Goal: Information Seeking & Learning: Learn about a topic

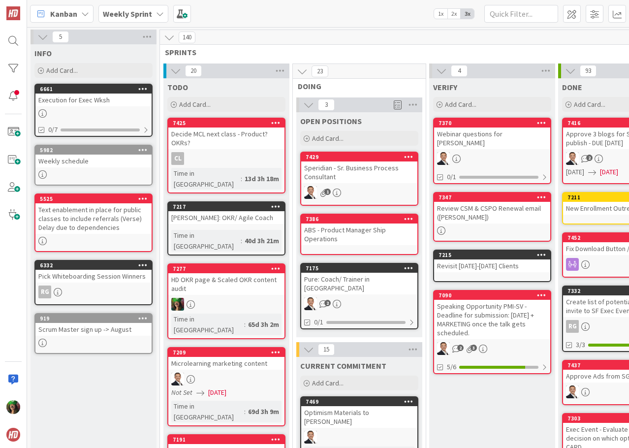
click at [156, 11] on icon at bounding box center [160, 14] width 8 height 8
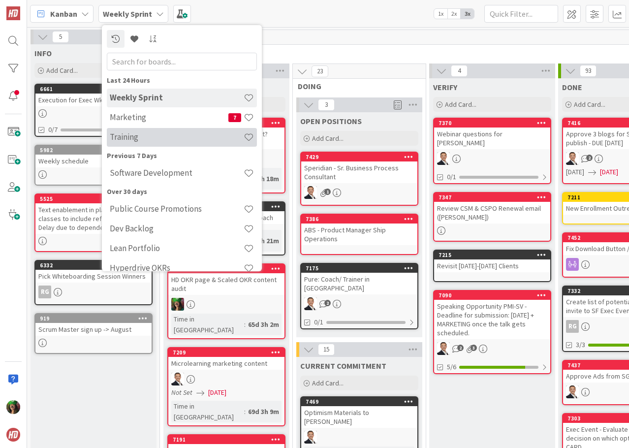
click at [127, 142] on h4 "Training" at bounding box center [177, 137] width 134 height 10
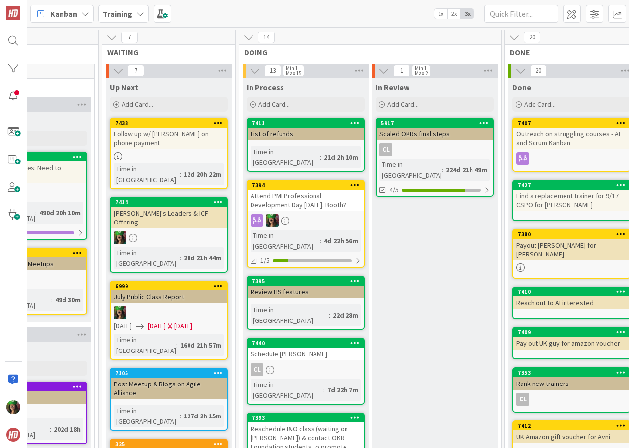
scroll to position [0, 457]
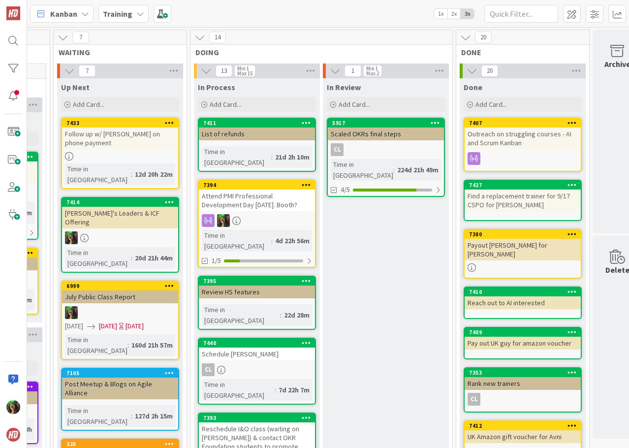
click at [377, 151] on div "CL" at bounding box center [386, 149] width 116 height 13
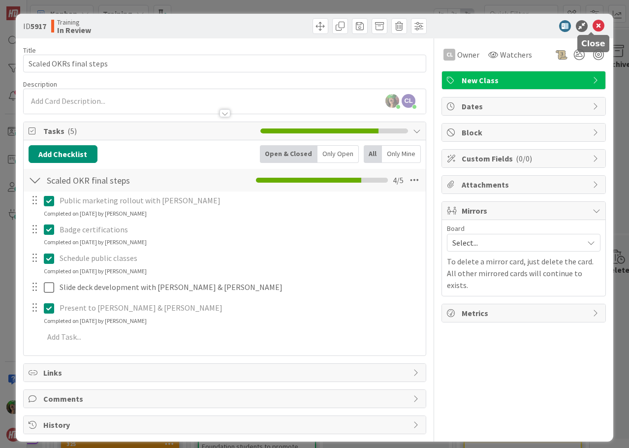
click at [593, 24] on icon at bounding box center [598, 26] width 12 height 12
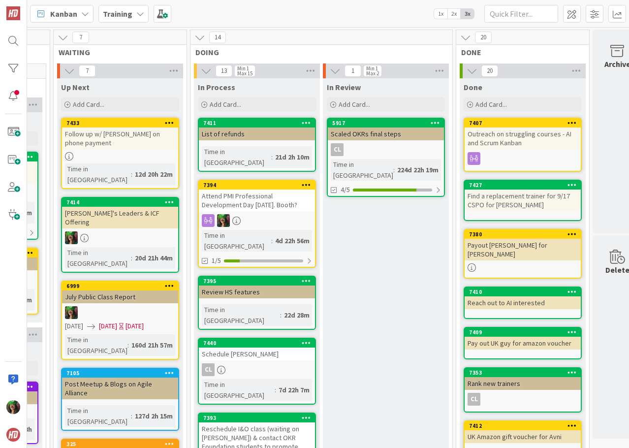
click at [401, 151] on div "CL" at bounding box center [386, 149] width 116 height 13
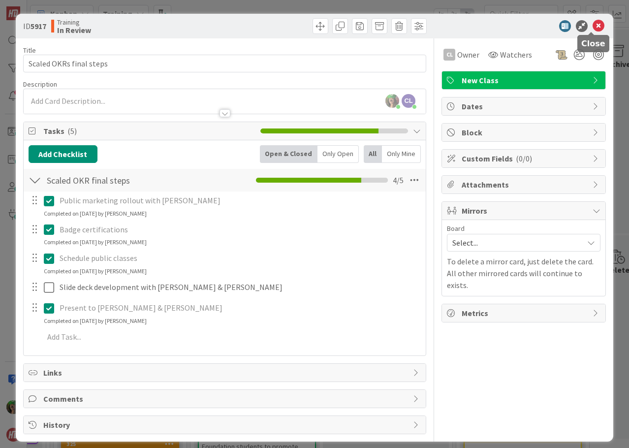
click at [592, 30] on icon at bounding box center [598, 26] width 12 height 12
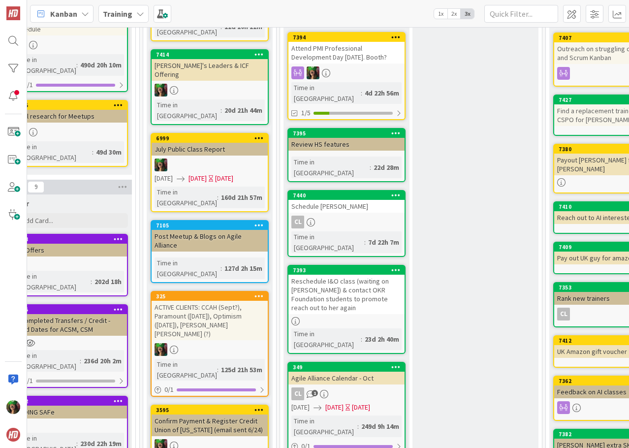
scroll to position [197, 435]
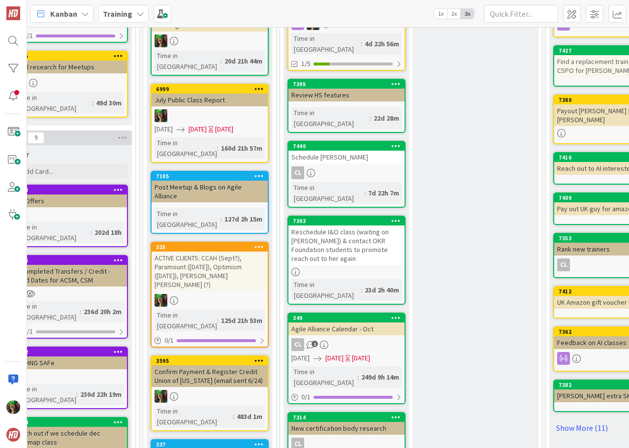
click at [358, 166] on div "CL" at bounding box center [346, 172] width 116 height 13
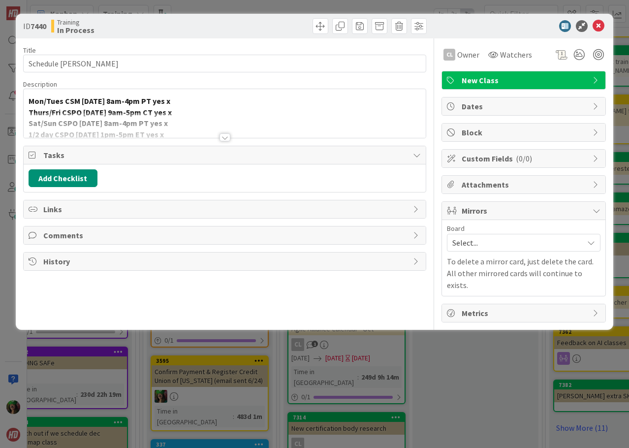
click at [221, 139] on div at bounding box center [224, 137] width 11 height 8
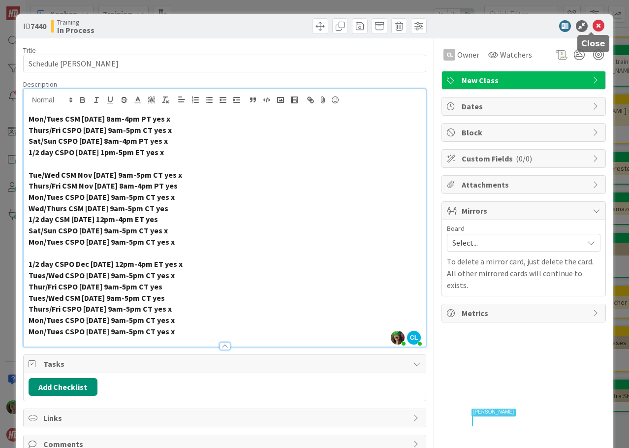
click at [592, 29] on icon at bounding box center [598, 26] width 12 height 12
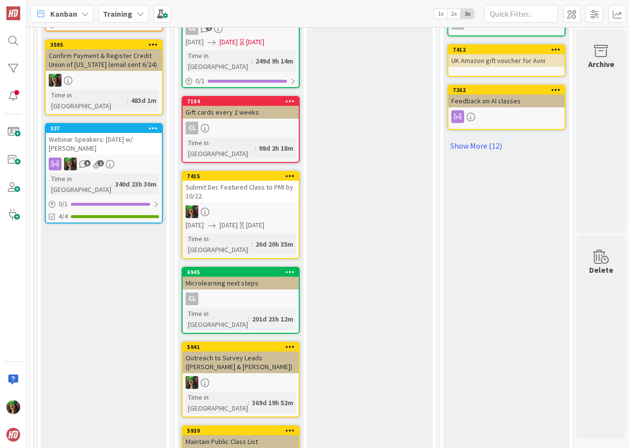
scroll to position [518, 548]
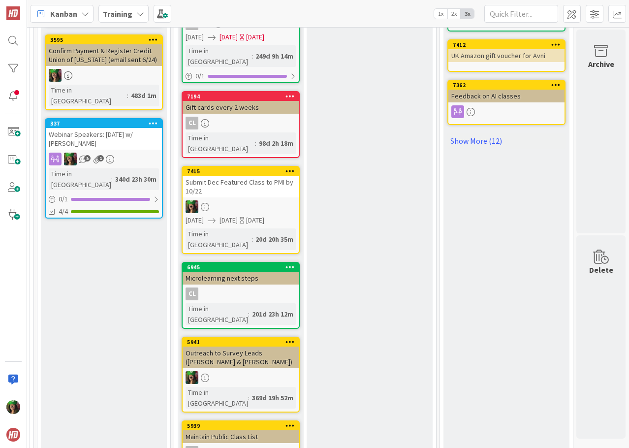
click at [228, 262] on link "6945 Microlearning next steps CL Time in [GEOGRAPHIC_DATA] : 201d 23h 12m" at bounding box center [241, 295] width 118 height 67
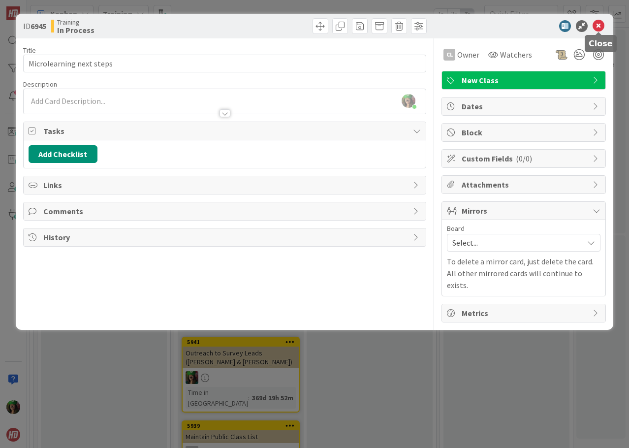
click at [597, 26] on icon at bounding box center [598, 26] width 12 height 12
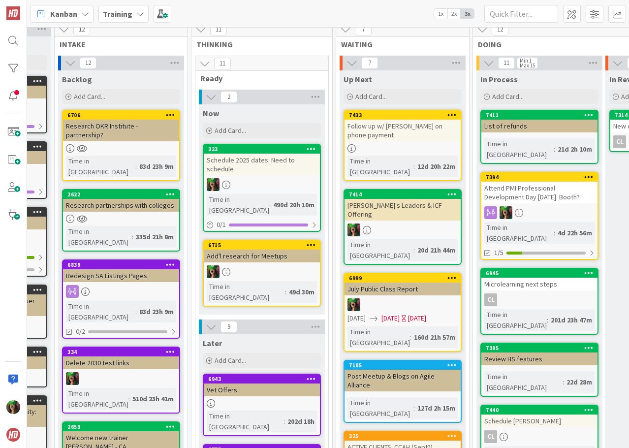
scroll to position [0, 242]
